Goal: Information Seeking & Learning: Learn about a topic

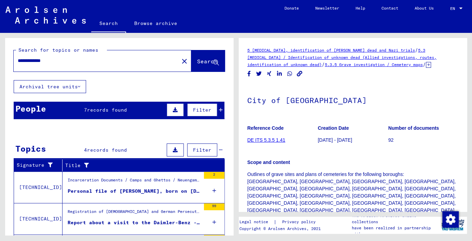
scroll to position [197, 0]
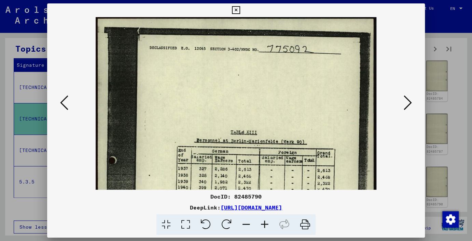
scroll to position [172, 0]
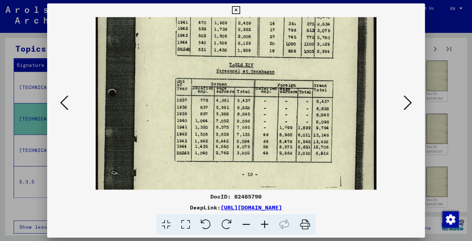
click at [68, 107] on button at bounding box center [64, 102] width 12 height 19
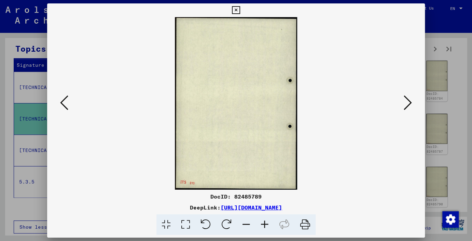
scroll to position [0, 0]
click at [65, 107] on icon at bounding box center [64, 102] width 8 height 16
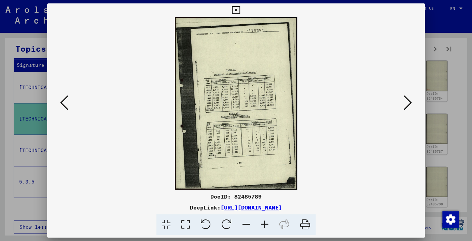
click at [65, 107] on icon at bounding box center [64, 102] width 8 height 16
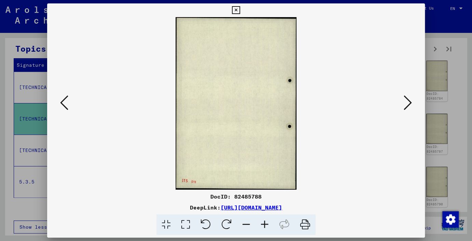
click at [65, 107] on icon at bounding box center [64, 102] width 8 height 16
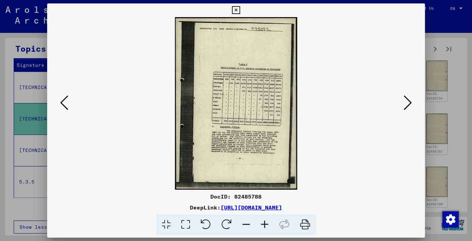
click at [65, 107] on icon at bounding box center [64, 102] width 8 height 16
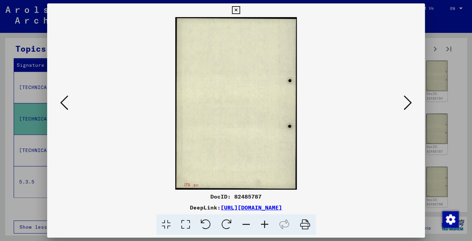
click at [65, 107] on icon at bounding box center [64, 102] width 8 height 16
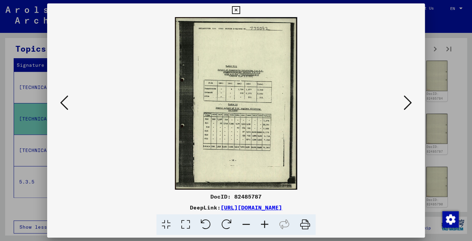
click at [65, 107] on icon at bounding box center [64, 102] width 8 height 16
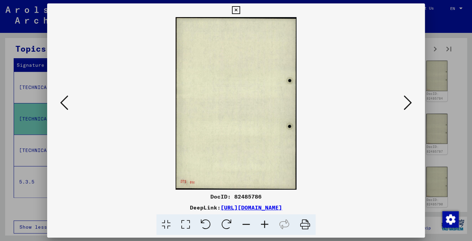
click at [65, 107] on icon at bounding box center [64, 102] width 8 height 16
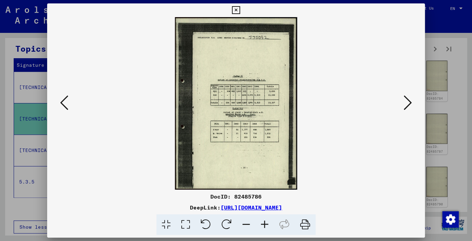
click at [65, 107] on icon at bounding box center [64, 102] width 8 height 16
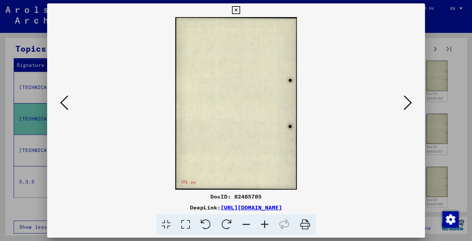
click at [65, 107] on icon at bounding box center [64, 102] width 8 height 16
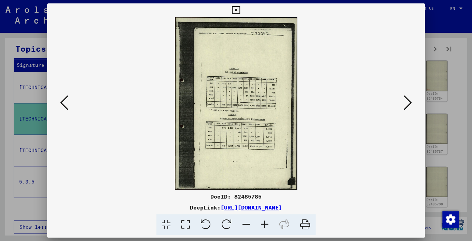
click at [65, 107] on icon at bounding box center [64, 102] width 8 height 16
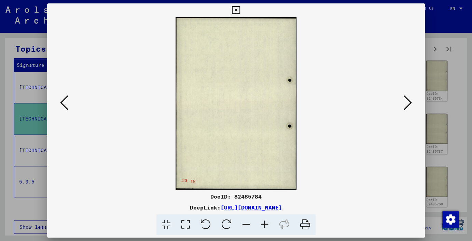
click at [65, 107] on icon at bounding box center [64, 102] width 8 height 16
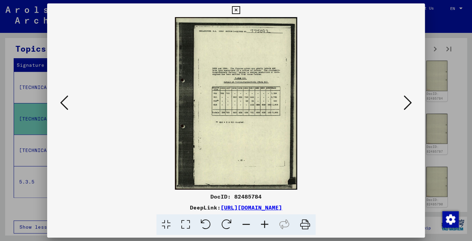
click at [65, 107] on icon at bounding box center [64, 102] width 8 height 16
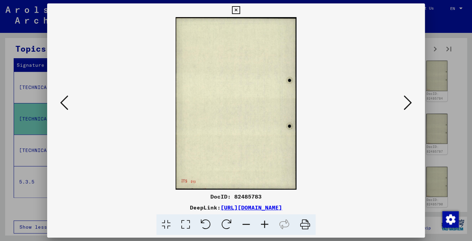
click at [65, 107] on icon at bounding box center [64, 102] width 8 height 16
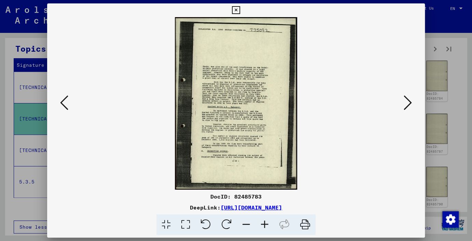
click at [65, 107] on icon at bounding box center [64, 102] width 8 height 16
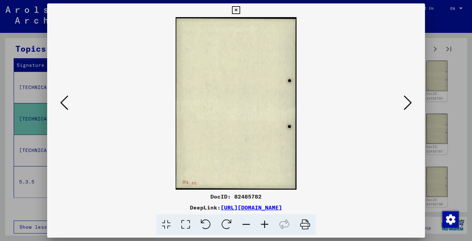
click at [65, 107] on icon at bounding box center [64, 102] width 8 height 16
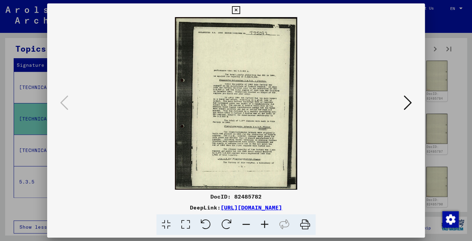
click at [240, 7] on icon at bounding box center [236, 10] width 8 height 8
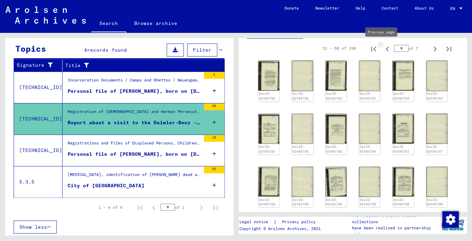
click at [383, 49] on icon "Previous page" at bounding box center [388, 49] width 10 height 10
type input "*"
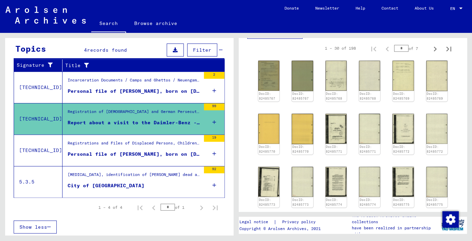
scroll to position [417, 0]
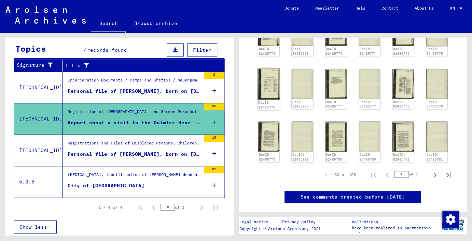
click at [266, 82] on img at bounding box center [269, 83] width 22 height 31
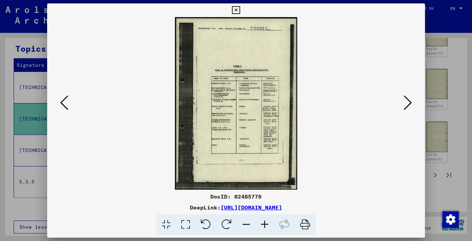
click at [261, 225] on icon at bounding box center [265, 224] width 18 height 21
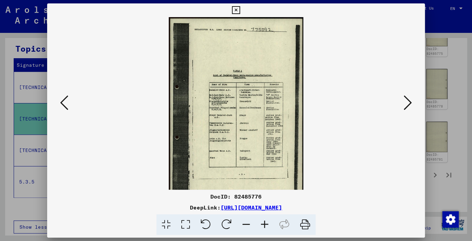
click at [261, 225] on icon at bounding box center [265, 224] width 18 height 21
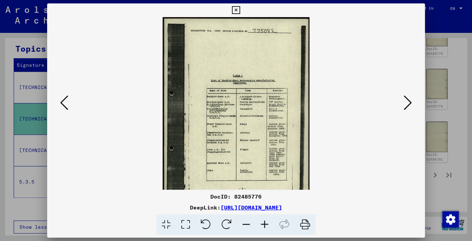
click at [261, 225] on icon at bounding box center [265, 224] width 18 height 21
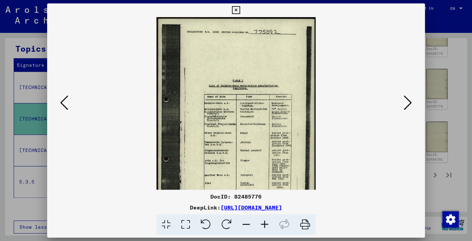
click at [261, 224] on icon at bounding box center [265, 224] width 18 height 21
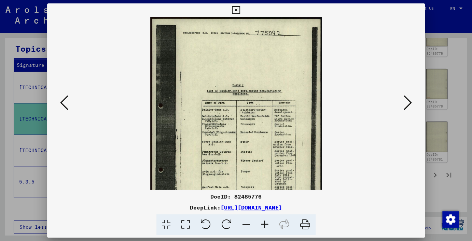
click at [261, 223] on icon at bounding box center [265, 224] width 18 height 21
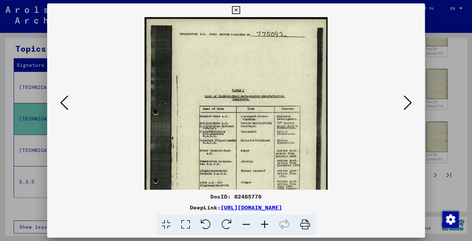
click at [261, 222] on icon at bounding box center [265, 224] width 18 height 21
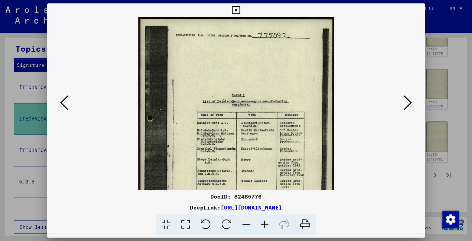
drag, startPoint x: 260, startPoint y: 224, endPoint x: 267, endPoint y: 216, distance: 10.7
click at [260, 223] on icon at bounding box center [265, 224] width 18 height 21
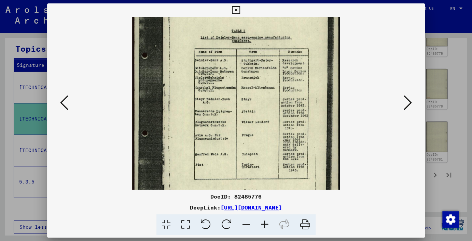
scroll to position [73, 0]
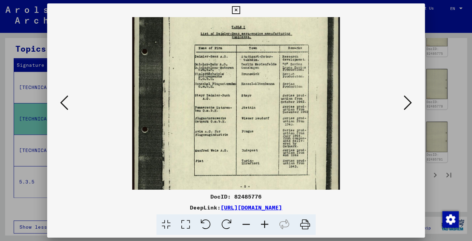
drag, startPoint x: 270, startPoint y: 148, endPoint x: 290, endPoint y: 76, distance: 75.3
click at [290, 76] on img at bounding box center [236, 90] width 208 height 292
click at [408, 105] on icon at bounding box center [408, 102] width 8 height 16
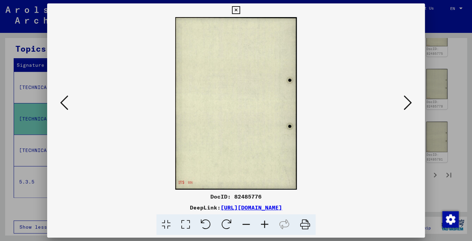
click at [408, 105] on icon at bounding box center [408, 102] width 8 height 16
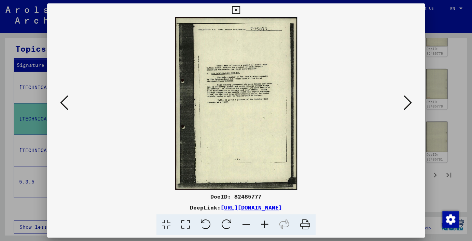
click at [407, 105] on icon at bounding box center [408, 102] width 8 height 16
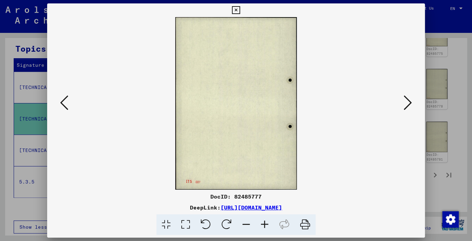
click at [407, 105] on icon at bounding box center [408, 102] width 8 height 16
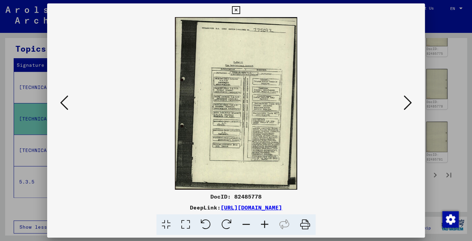
click at [407, 105] on icon at bounding box center [408, 102] width 8 height 16
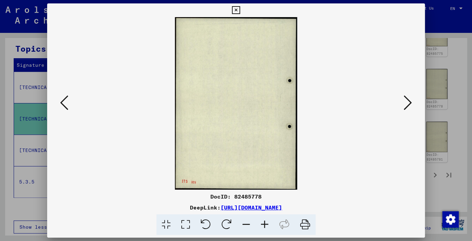
click at [407, 105] on icon at bounding box center [408, 102] width 8 height 16
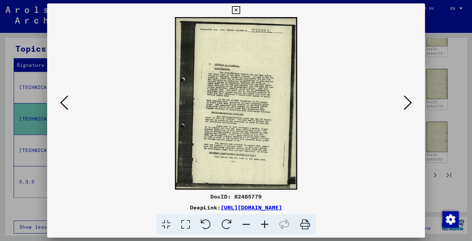
click at [407, 105] on icon at bounding box center [408, 102] width 8 height 16
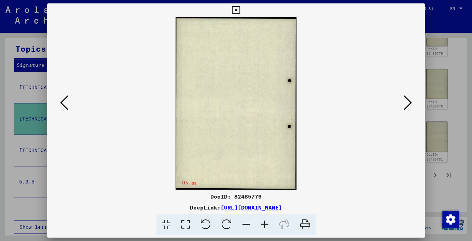
click at [407, 105] on icon at bounding box center [408, 102] width 8 height 16
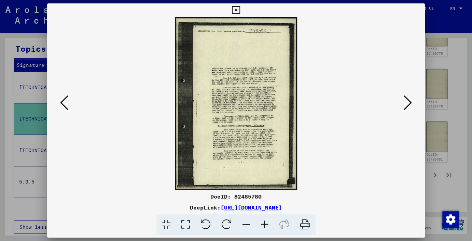
click at [407, 105] on icon at bounding box center [408, 102] width 8 height 16
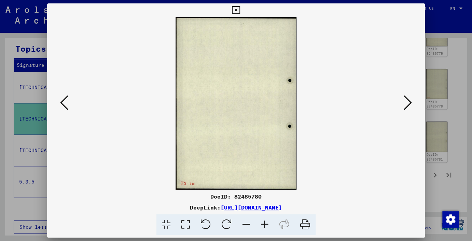
click at [407, 105] on icon at bounding box center [408, 102] width 8 height 16
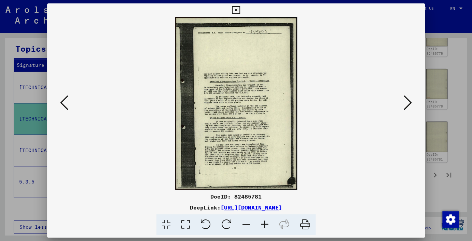
click at [407, 105] on icon at bounding box center [408, 102] width 8 height 16
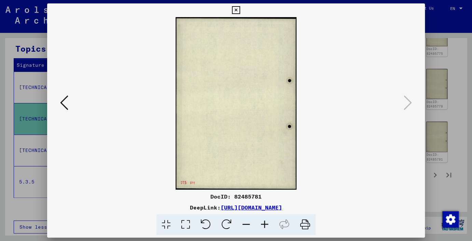
click at [63, 98] on icon at bounding box center [64, 102] width 8 height 16
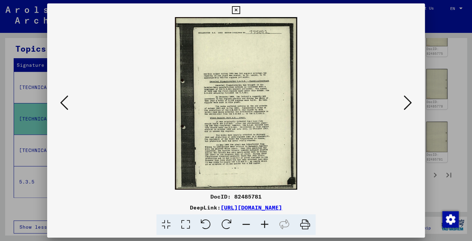
click at [63, 98] on icon at bounding box center [64, 102] width 8 height 16
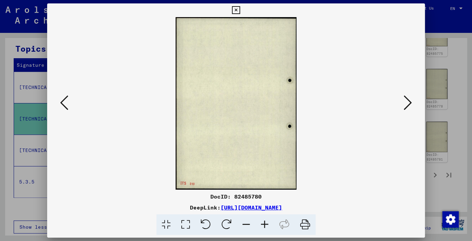
click at [63, 98] on icon at bounding box center [64, 102] width 8 height 16
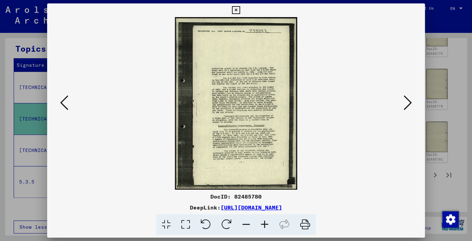
click at [63, 98] on icon at bounding box center [64, 102] width 8 height 16
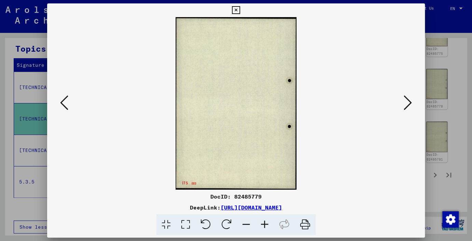
click at [63, 98] on icon at bounding box center [64, 102] width 8 height 16
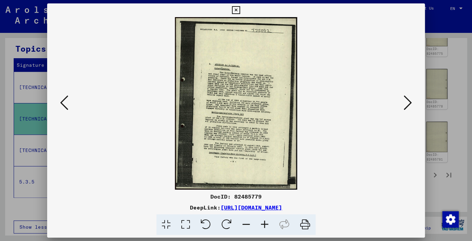
click at [63, 98] on icon at bounding box center [64, 102] width 8 height 16
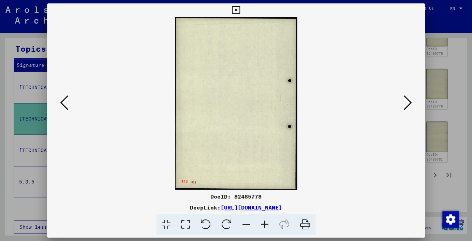
click at [63, 98] on icon at bounding box center [64, 102] width 8 height 16
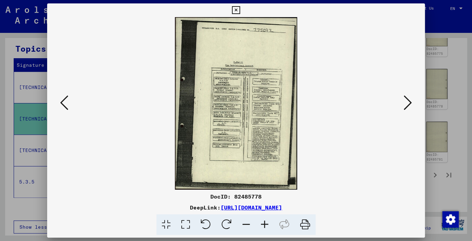
click at [263, 224] on icon at bounding box center [265, 224] width 18 height 21
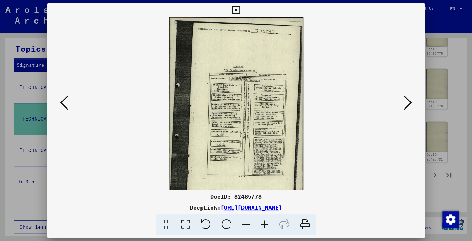
click at [263, 224] on icon at bounding box center [265, 224] width 18 height 21
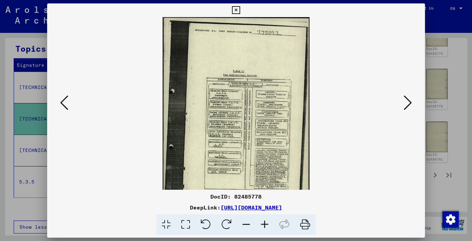
click at [263, 224] on icon at bounding box center [265, 224] width 18 height 21
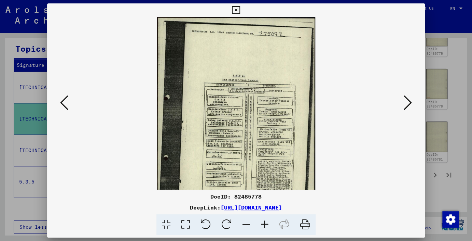
click at [263, 225] on icon at bounding box center [265, 224] width 18 height 21
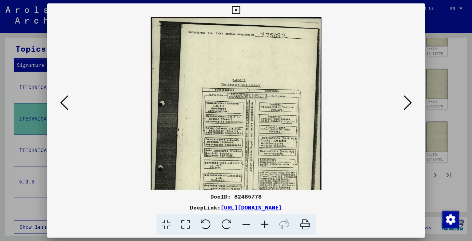
click at [263, 225] on icon at bounding box center [265, 224] width 18 height 21
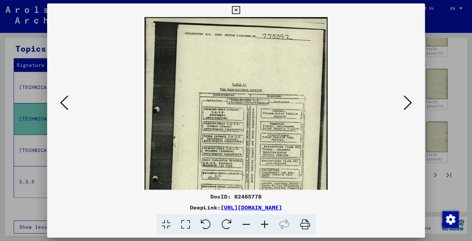
click at [263, 225] on icon at bounding box center [265, 224] width 18 height 21
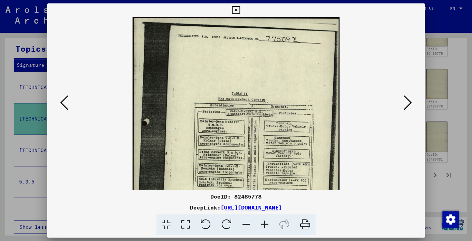
click at [263, 225] on icon at bounding box center [265, 224] width 18 height 21
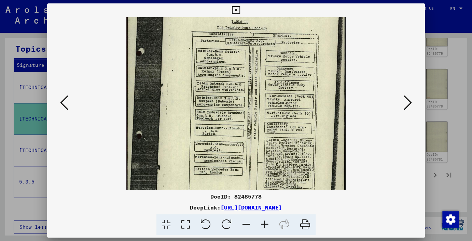
scroll to position [82, 0]
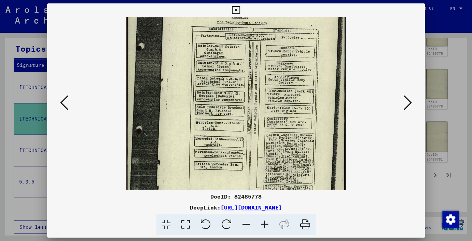
drag, startPoint x: 274, startPoint y: 167, endPoint x: 304, endPoint y: 87, distance: 85.4
click at [304, 87] on img at bounding box center [235, 89] width 219 height 309
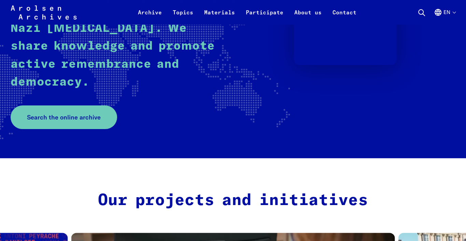
scroll to position [144, 0]
